Goal: Transaction & Acquisition: Book appointment/travel/reservation

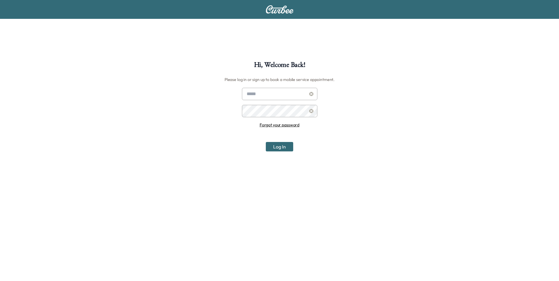
type input "**********"
click at [282, 148] on button "Log In" at bounding box center [279, 146] width 27 height 9
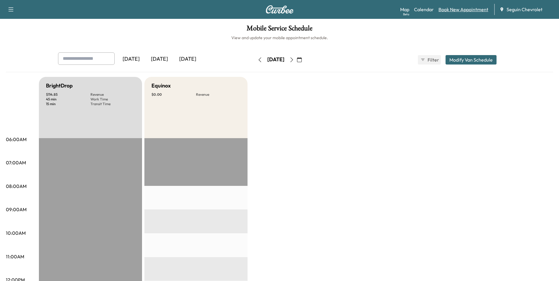
click at [462, 10] on link "Book New Appointment" at bounding box center [464, 9] width 50 height 7
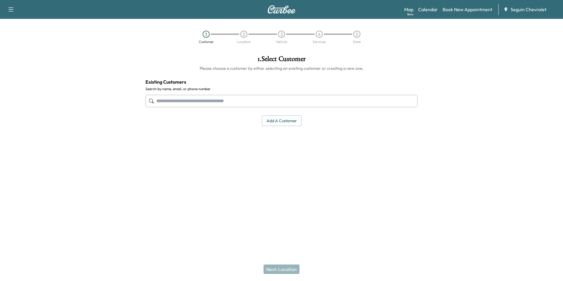
click at [239, 102] on input "text" at bounding box center [282, 101] width 272 height 12
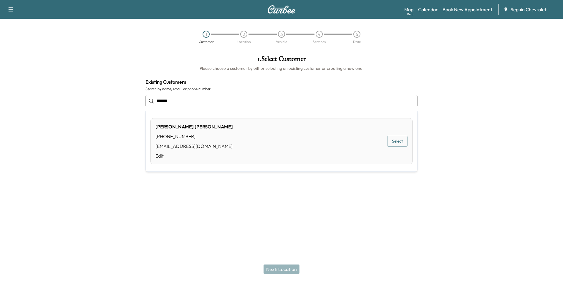
click at [171, 136] on div "[PHONE_NUMBER]" at bounding box center [195, 136] width 78 height 7
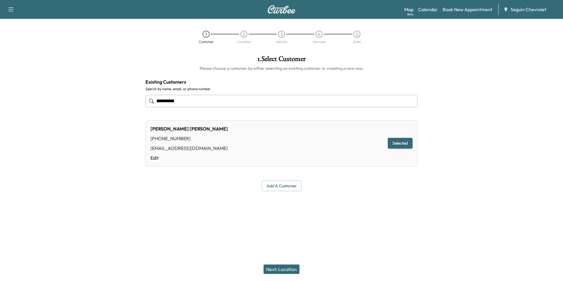
type input "**********"
click at [399, 142] on button "Selected" at bounding box center [400, 143] width 25 height 11
click at [404, 144] on button "Selected" at bounding box center [400, 143] width 25 height 11
click at [286, 269] on button "Next: Location" at bounding box center [282, 269] width 36 height 9
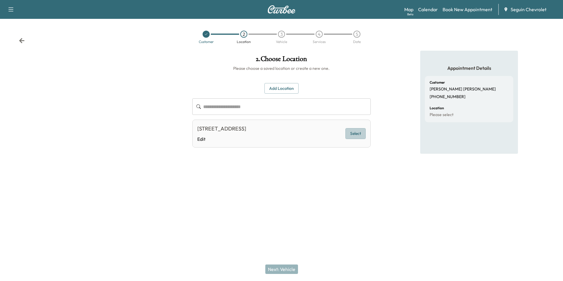
click at [363, 138] on button "Select" at bounding box center [356, 133] width 20 height 11
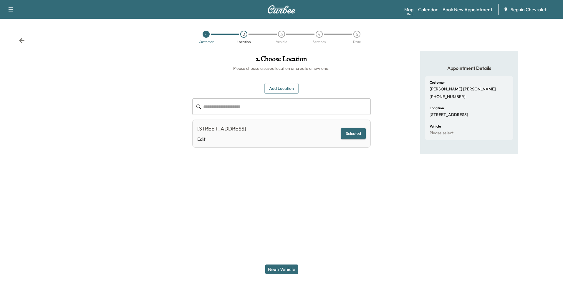
click at [293, 269] on button "Next: Vehicle" at bounding box center [282, 269] width 33 height 9
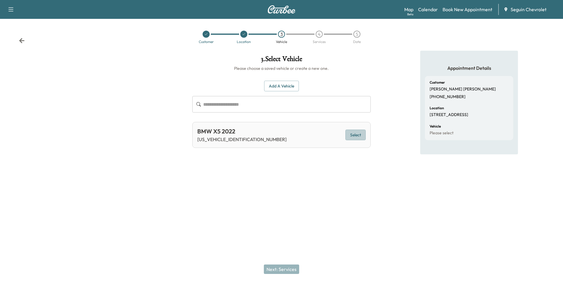
click at [354, 138] on button "Select" at bounding box center [356, 135] width 20 height 11
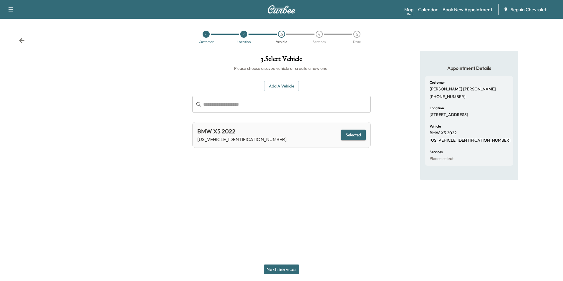
click at [284, 266] on button "Next: Services" at bounding box center [281, 269] width 35 height 9
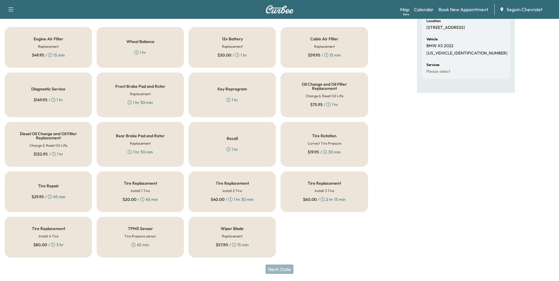
scroll to position [58, 0]
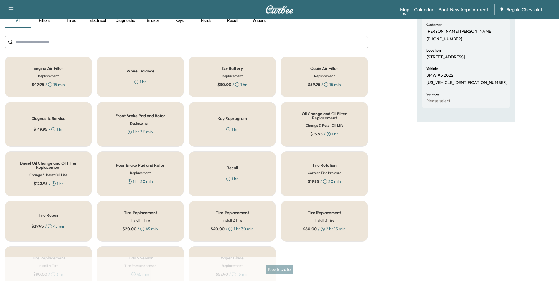
click at [309, 122] on div "Oil Change and Oil Filter Replacement Change & Reset Oil Life $ 75.95 / 1 hr" at bounding box center [324, 124] width 87 height 45
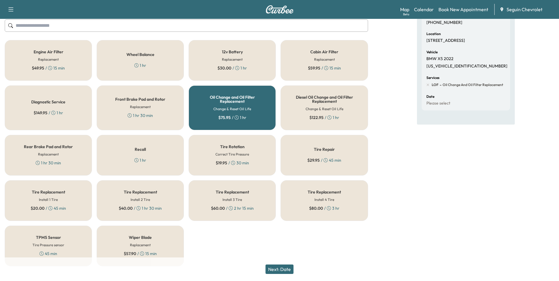
scroll to position [83, 0]
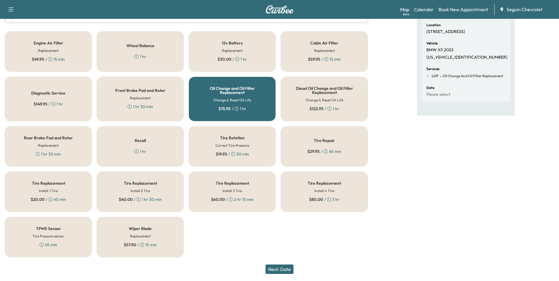
click at [283, 269] on button "Next: Date" at bounding box center [280, 269] width 28 height 9
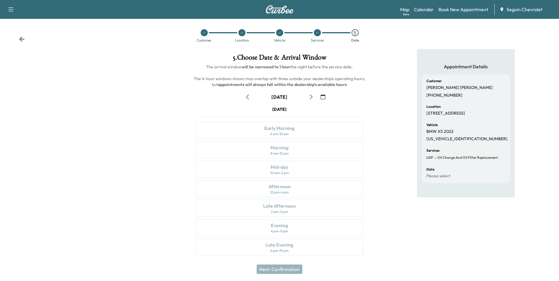
scroll to position [2, 0]
click at [295, 272] on div "Next: Confirmation" at bounding box center [279, 270] width 559 height 24
click at [310, 97] on icon "button" at bounding box center [311, 96] width 5 height 5
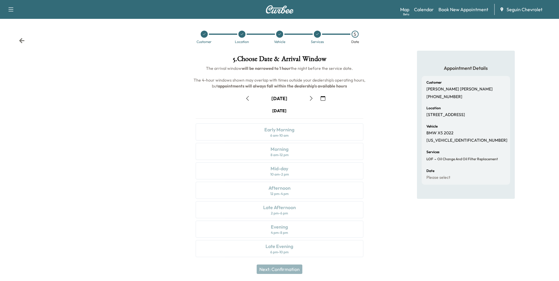
click at [310, 97] on icon "button" at bounding box center [311, 98] width 5 height 5
click at [248, 100] on icon "button" at bounding box center [247, 98] width 5 height 5
click at [309, 100] on icon "button" at bounding box center [311, 98] width 5 height 5
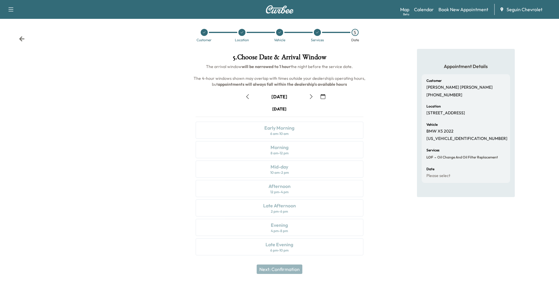
scroll to position [2, 0]
click at [404, 11] on link "Map Beta" at bounding box center [404, 9] width 9 height 7
